Goal: Navigation & Orientation: Find specific page/section

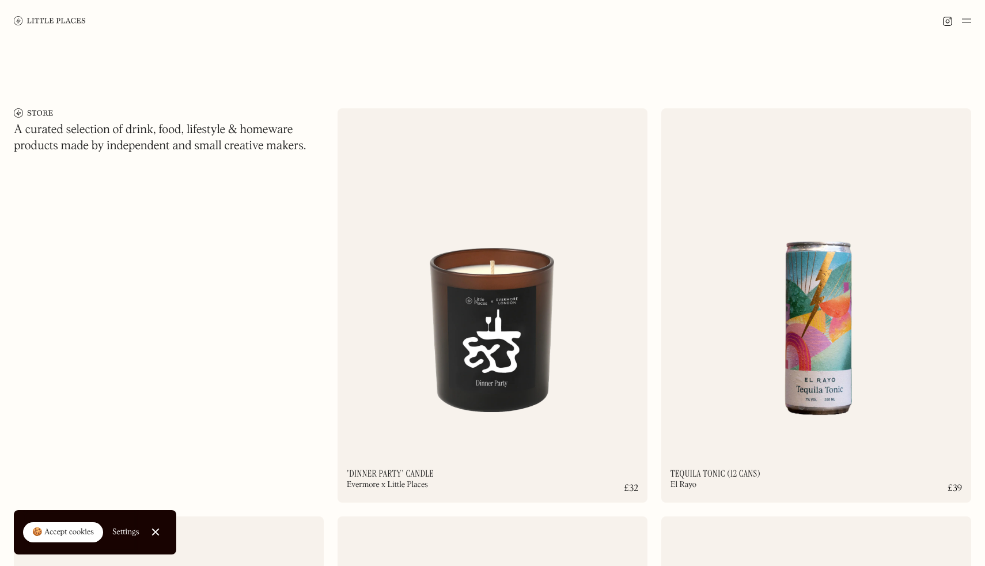
click at [964, 17] on img at bounding box center [966, 21] width 9 height 14
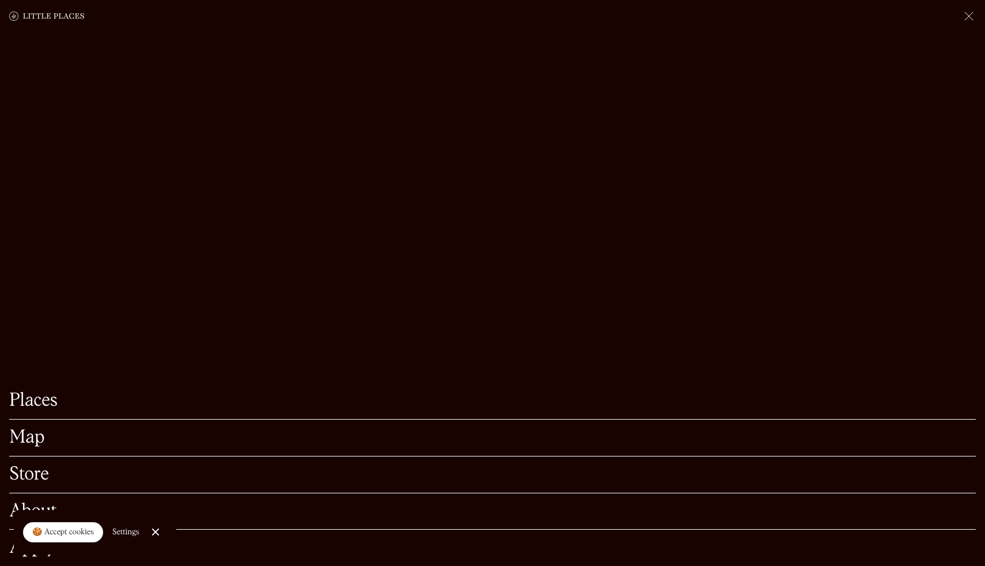
scroll to position [89, 0]
click at [28, 438] on link "Map" at bounding box center [492, 438] width 967 height 18
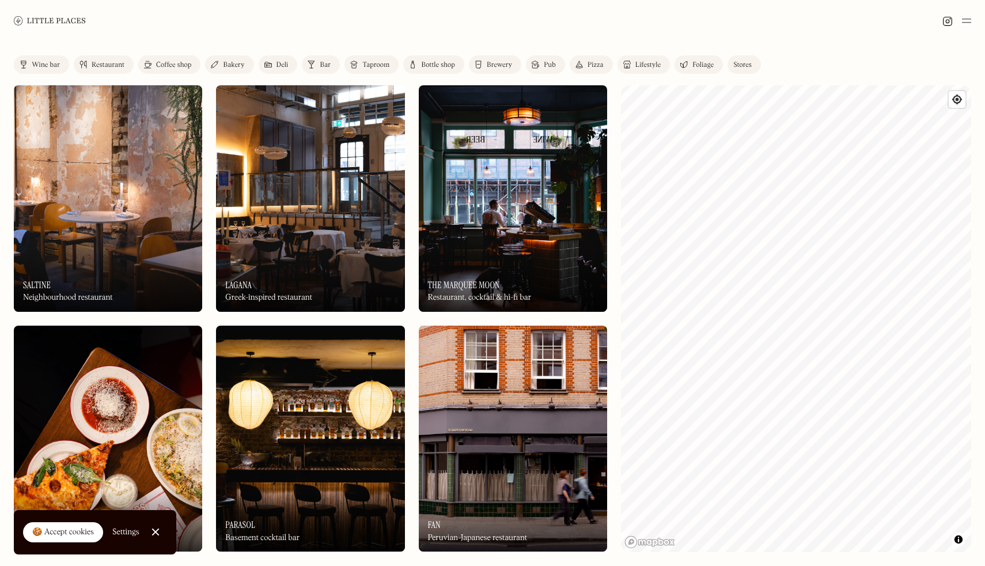
click at [970, 21] on img at bounding box center [966, 21] width 9 height 14
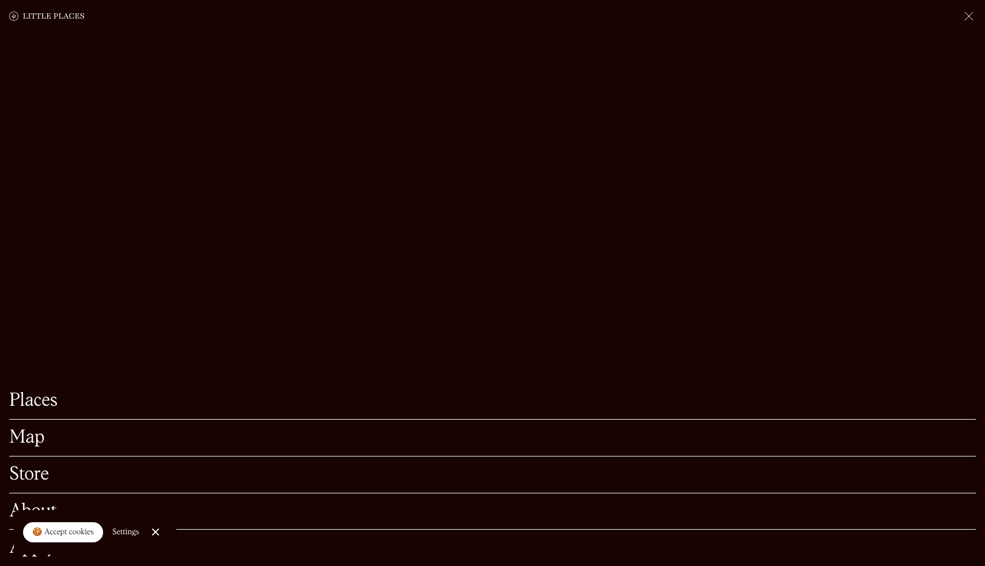
click at [19, 503] on link "About" at bounding box center [492, 511] width 967 height 18
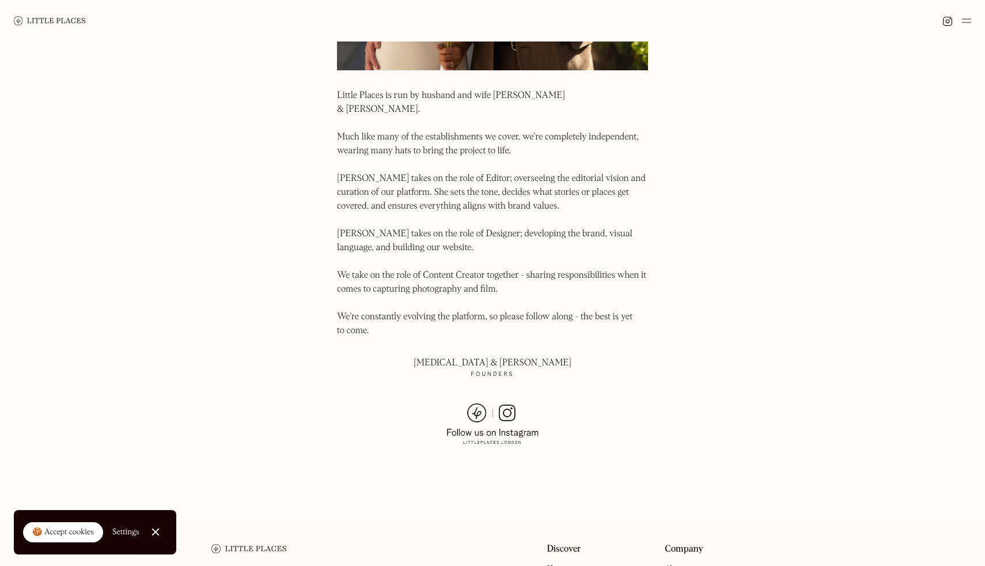
scroll to position [570, 0]
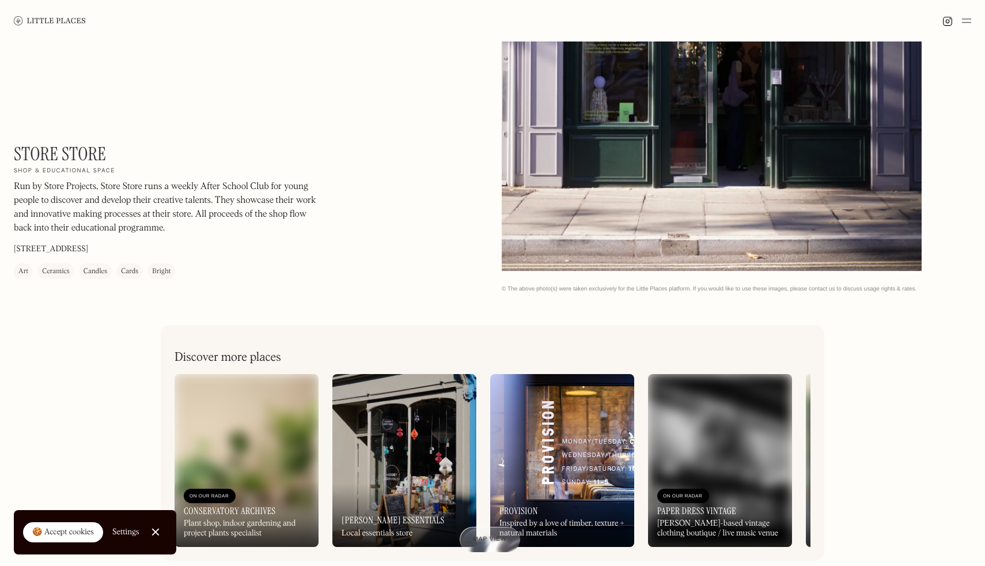
scroll to position [347, 0]
